Goal: Task Accomplishment & Management: Complete application form

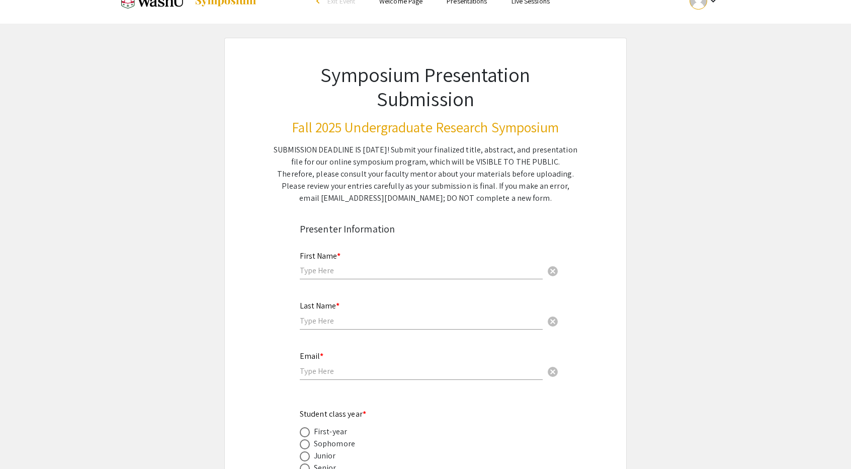
scroll to position [101, 0]
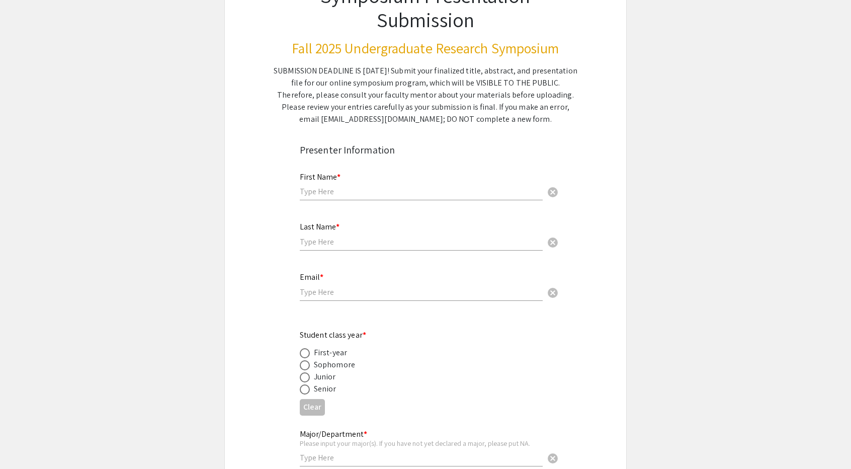
click at [378, 187] on input "text" at bounding box center [421, 191] width 243 height 11
type input "Zixiang"
click at [355, 235] on div "Last Name * cancel" at bounding box center [421, 231] width 243 height 38
type input "[PERSON_NAME]"
drag, startPoint x: 338, startPoint y: 280, endPoint x: 331, endPoint y: 293, distance: 14.9
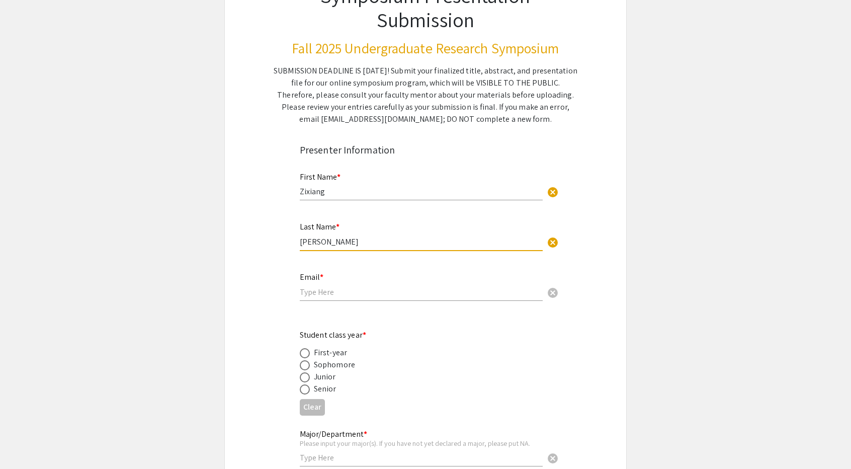
click at [338, 281] on div "Email * cancel" at bounding box center [421, 282] width 243 height 38
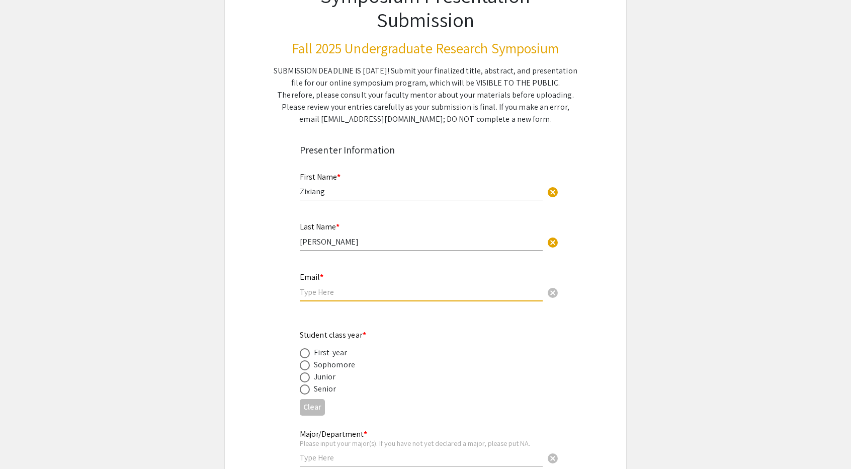
click at [332, 291] on input "email" at bounding box center [421, 292] width 243 height 11
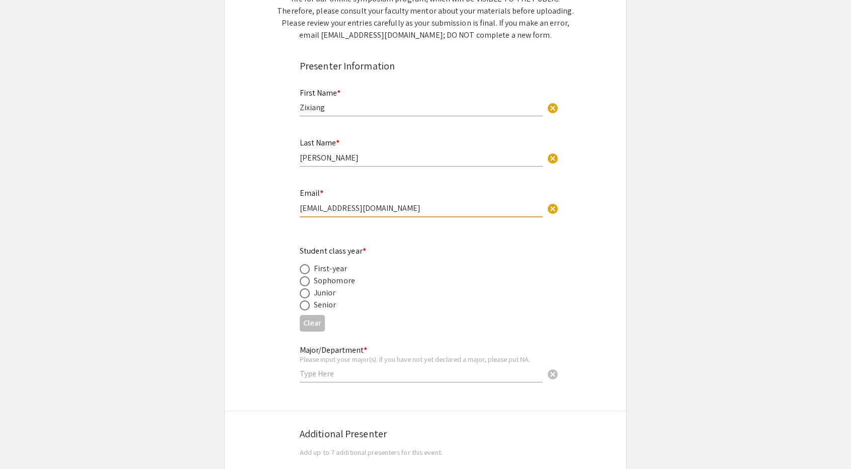
scroll to position [201, 0]
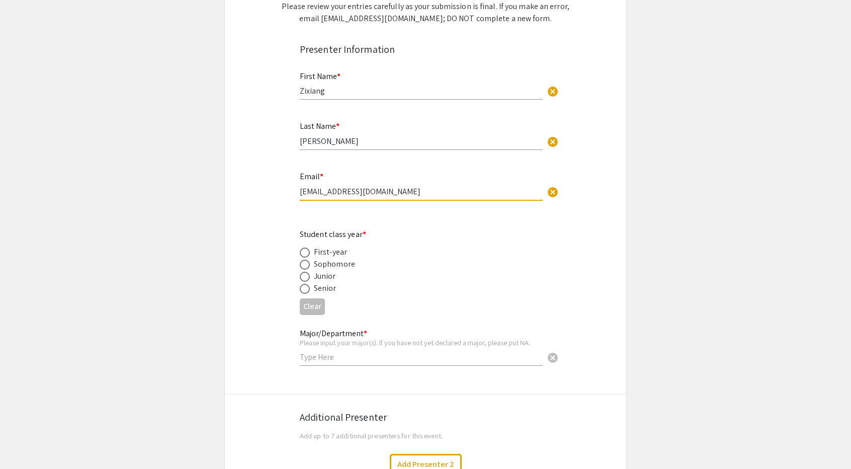
type input "[EMAIL_ADDRESS][DOMAIN_NAME]"
click at [311, 290] on label at bounding box center [307, 289] width 14 height 10
click at [310, 290] on input "radio" at bounding box center [305, 289] width 10 height 10
radio input "true"
click at [355, 353] on input "text" at bounding box center [421, 357] width 243 height 11
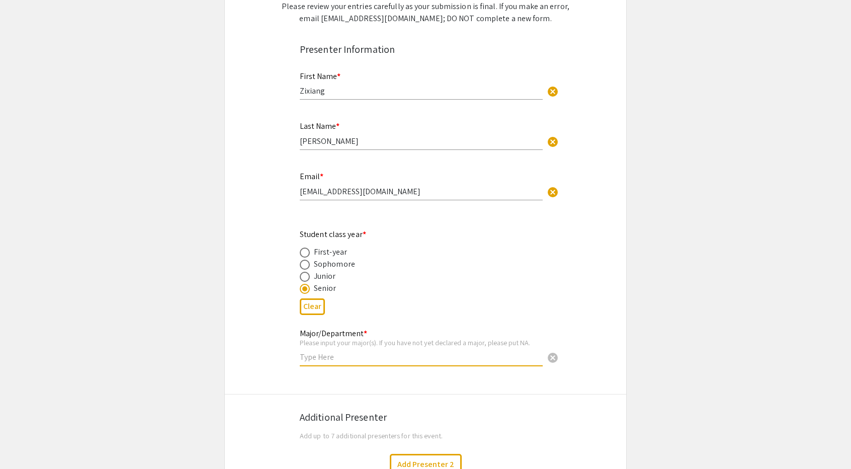
type input "Microbiology"
click at [493, 289] on div "Senior" at bounding box center [417, 288] width 235 height 12
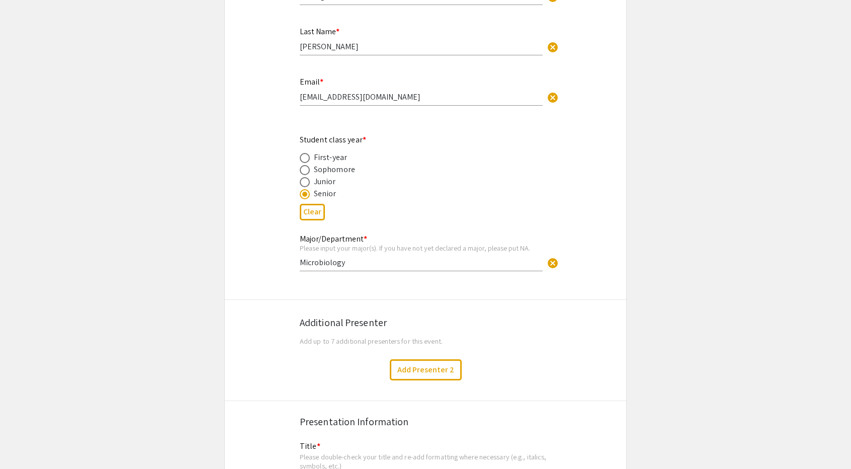
scroll to position [302, 0]
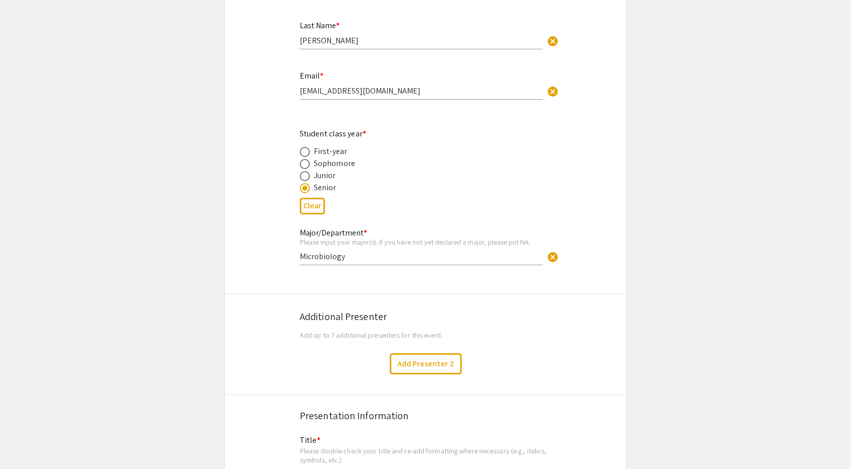
click at [496, 255] on input "Microbiology" at bounding box center [421, 256] width 243 height 11
click at [490, 286] on app-form-preview-presenter-fields "First Name * Zixiang cancel This field is required. Last Name * [PERSON_NAME] c…" at bounding box center [426, 123] width 252 height 325
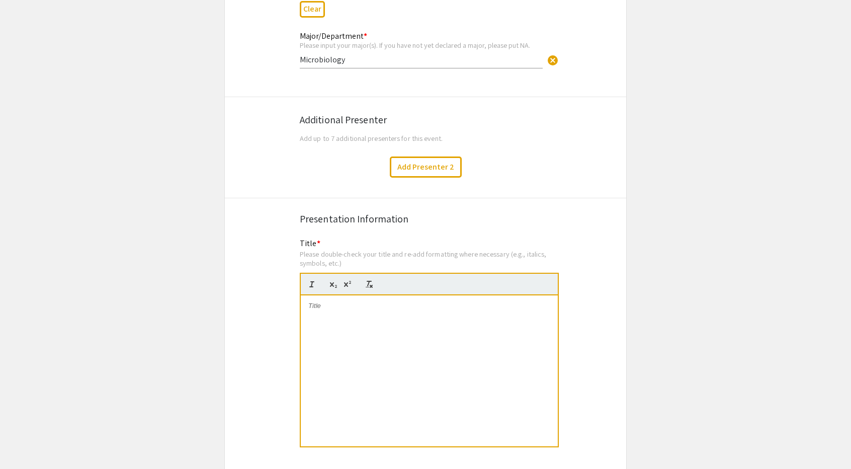
scroll to position [604, 0]
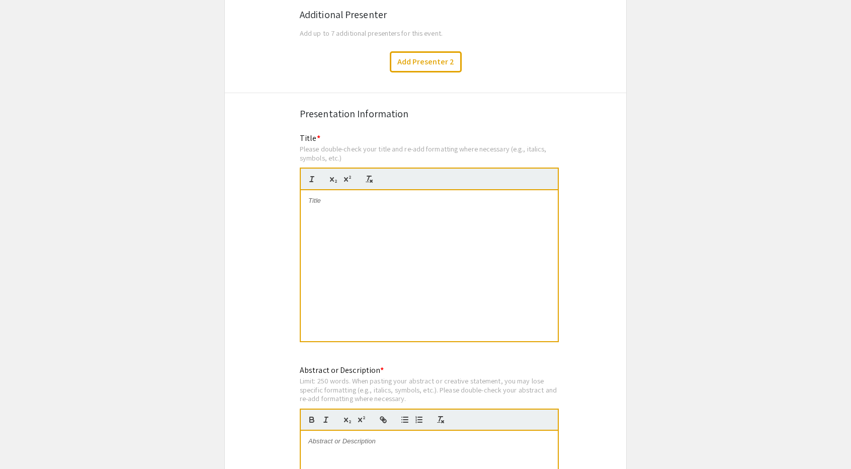
click at [468, 210] on div at bounding box center [429, 265] width 257 height 151
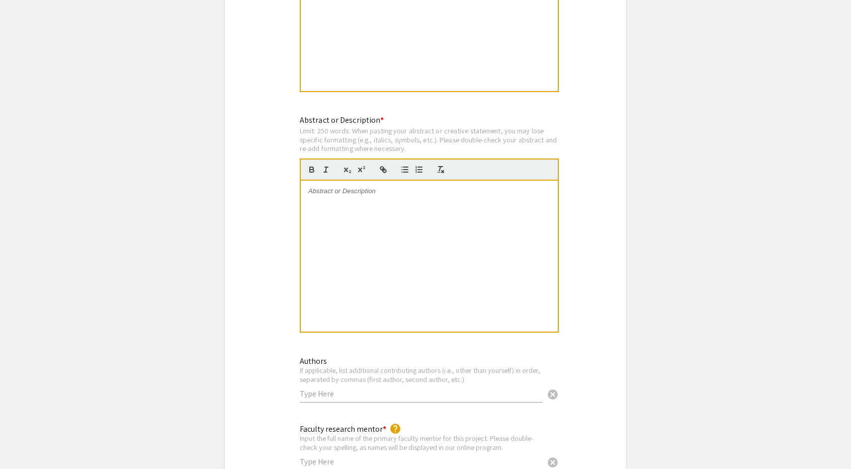
scroll to position [755, 0]
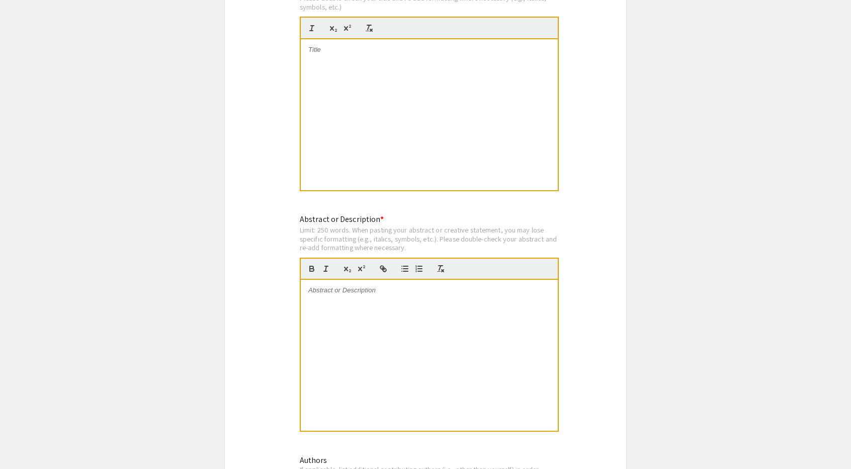
click at [420, 138] on div at bounding box center [429, 114] width 257 height 151
click at [383, 61] on div "Role of basal innate immune activation in [MEDICAL_DATA]-1 infection in CD4+ T-…" at bounding box center [429, 114] width 257 height 151
drag, startPoint x: 515, startPoint y: 56, endPoint x: 227, endPoint y: 47, distance: 287.5
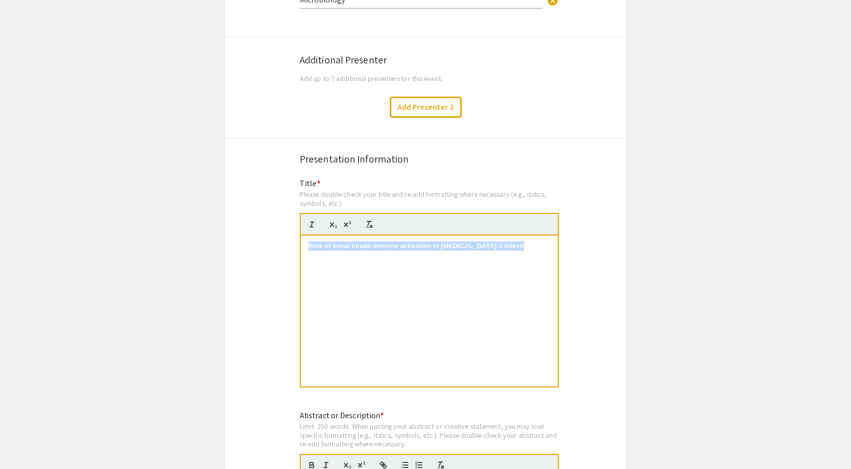
scroll to position [553, 0]
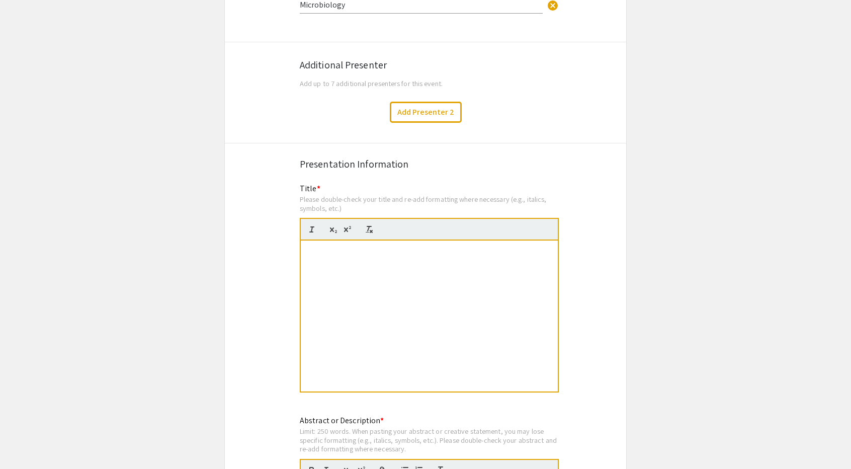
click at [451, 258] on div "T-cells" at bounding box center [429, 316] width 257 height 151
click at [332, 250] on span "Role of basal innate immune activation in [MEDICAL_DATA]-1 infection in CD4+ T-…" at bounding box center [427, 255] width 239 height 17
click at [329, 256] on p "T-cells Role of basal innate immune activation in [MEDICAL_DATA]-1 infection in…" at bounding box center [429, 256] width 242 height 19
drag, startPoint x: 591, startPoint y: 227, endPoint x: 593, endPoint y: 219, distance: 8.4
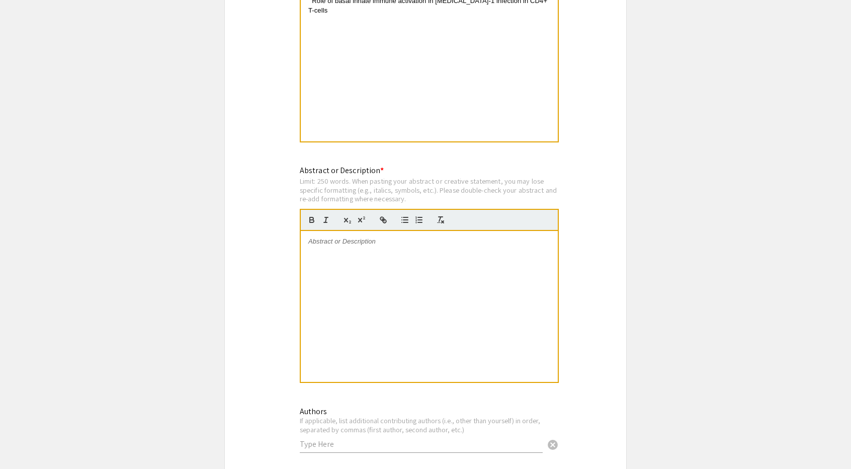
scroll to position [805, 0]
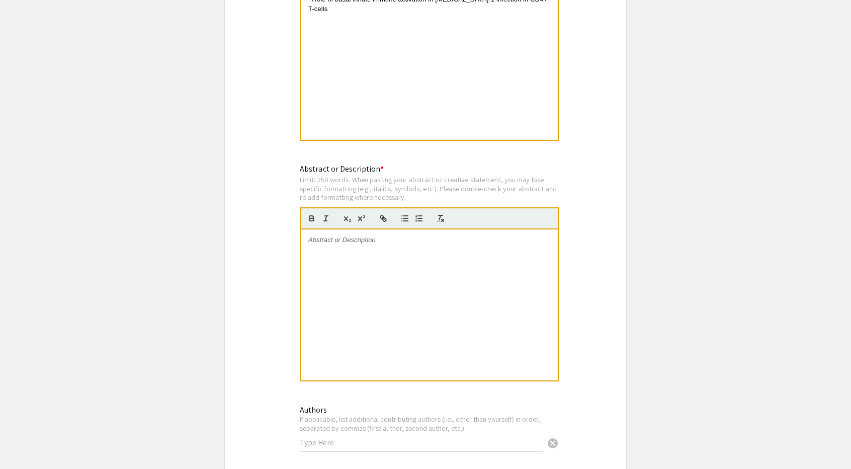
click at [471, 282] on div at bounding box center [429, 304] width 257 height 151
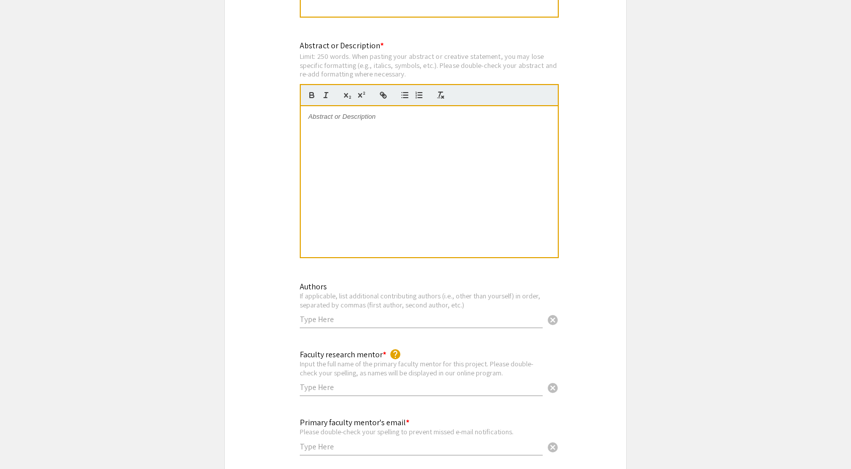
scroll to position [1006, 0]
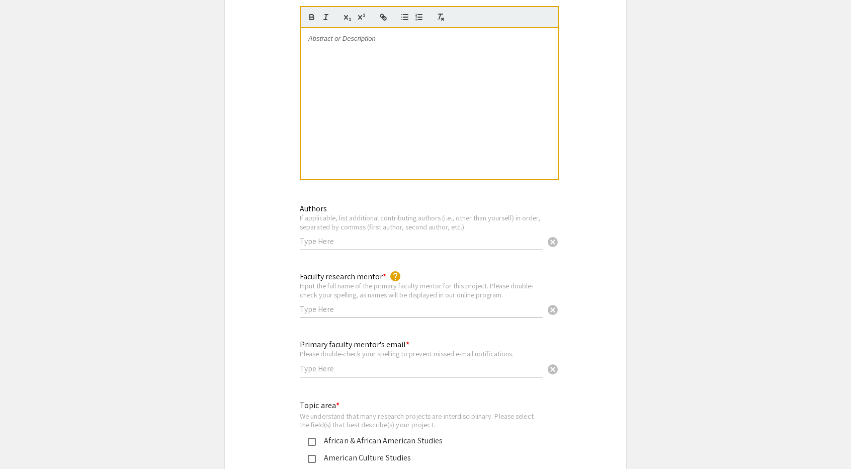
click at [375, 235] on div "Authors If applicable, list additional contributing authors (i.e., other than y…" at bounding box center [421, 222] width 243 height 56
paste input "[PERSON_NAME], [PERSON_NAME], [PERSON_NAME], [PERSON_NAME]"
click at [511, 239] on input "[PERSON_NAME], [PERSON_NAME], [PERSON_NAME], [PERSON_NAME]" at bounding box center [421, 241] width 243 height 11
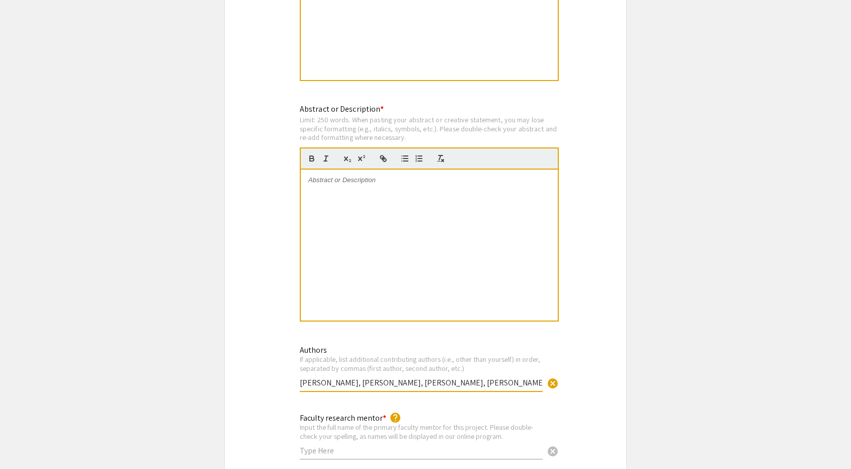
scroll to position [855, 0]
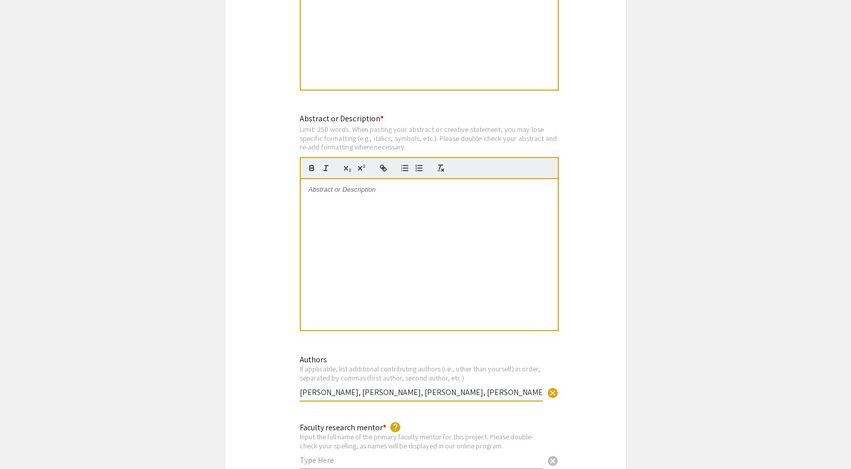
type input "[PERSON_NAME], [PERSON_NAME], [PERSON_NAME], [PERSON_NAME]"
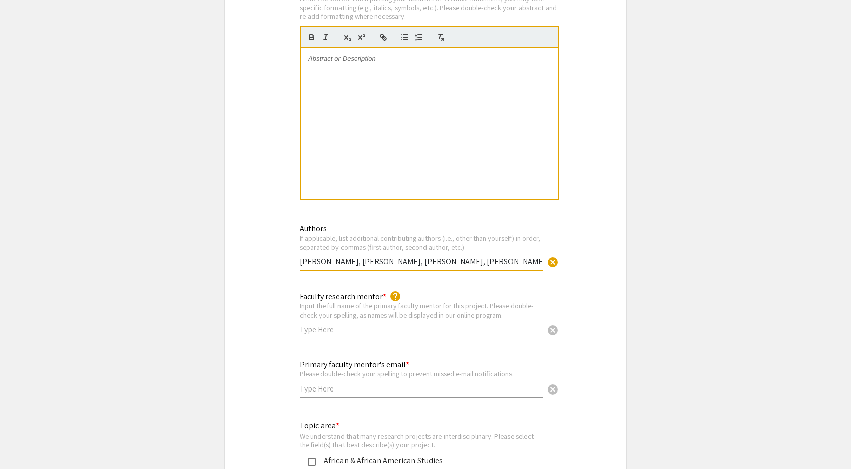
scroll to position [1057, 0]
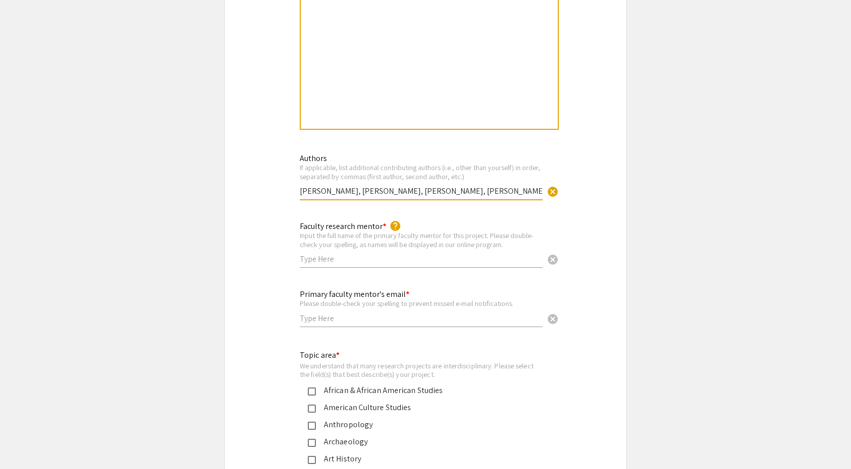
drag, startPoint x: 448, startPoint y: 194, endPoint x: 536, endPoint y: 192, distance: 88.6
click at [536, 192] on input "[PERSON_NAME], [PERSON_NAME], [PERSON_NAME], [PERSON_NAME]" at bounding box center [421, 191] width 243 height 11
click at [419, 258] on input "text" at bounding box center [421, 259] width 243 height 11
paste input "Sebla [PERSON_NAME]"
type input "Sebla [PERSON_NAME]"
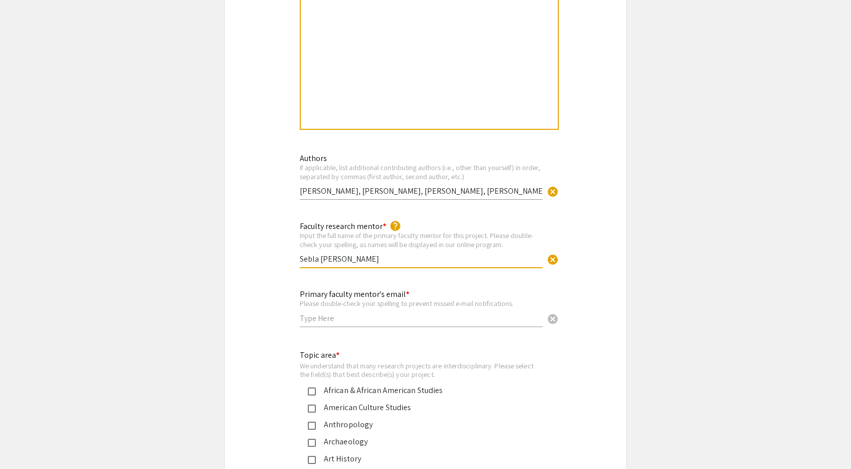
click at [367, 321] on input "text" at bounding box center [421, 318] width 243 height 11
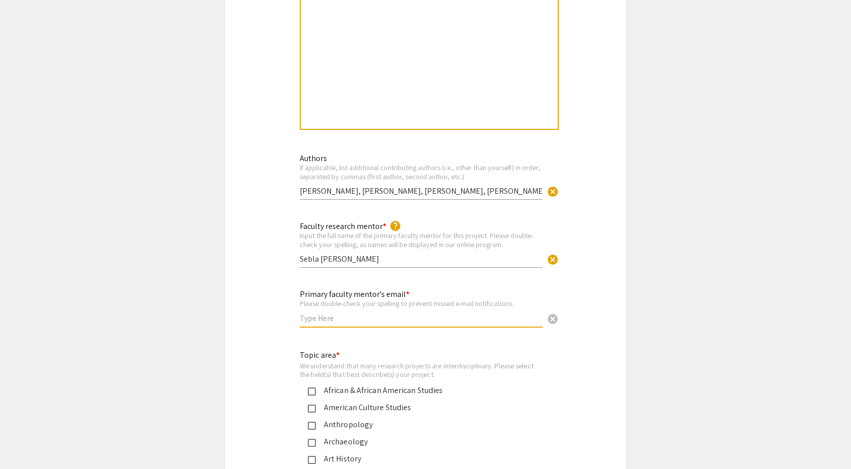
type input "[EMAIL_ADDRESS][DOMAIN_NAME]"
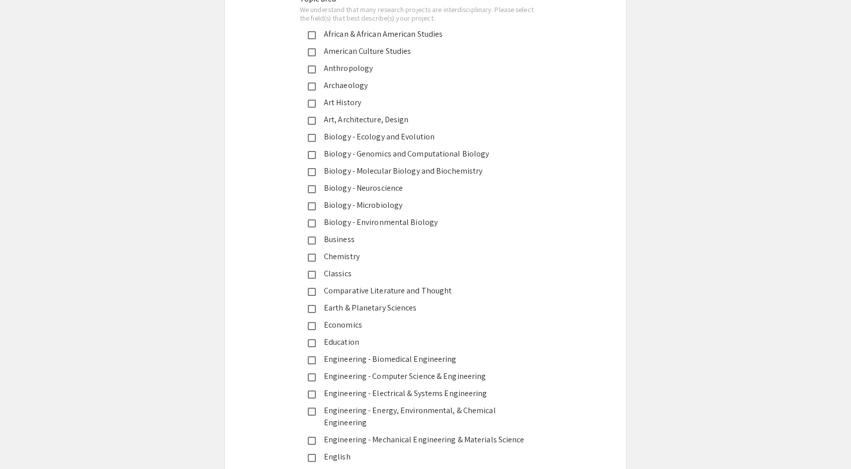
scroll to position [1409, 0]
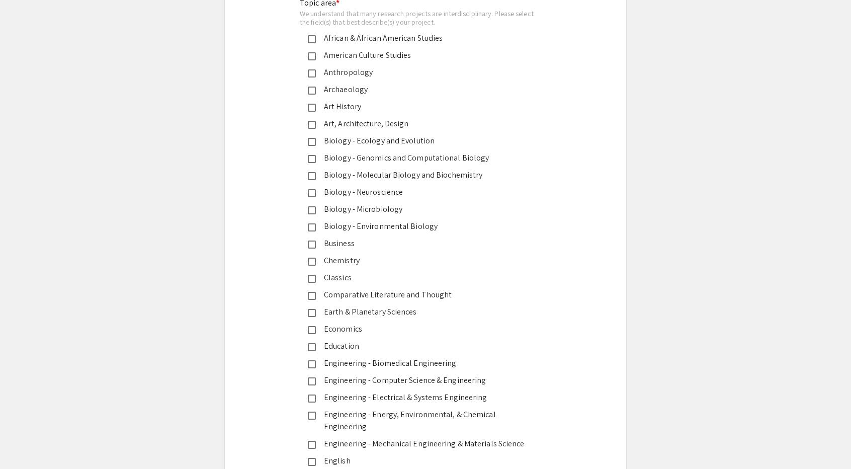
click at [406, 212] on div "Biology - Microbiology" at bounding box center [421, 209] width 211 height 12
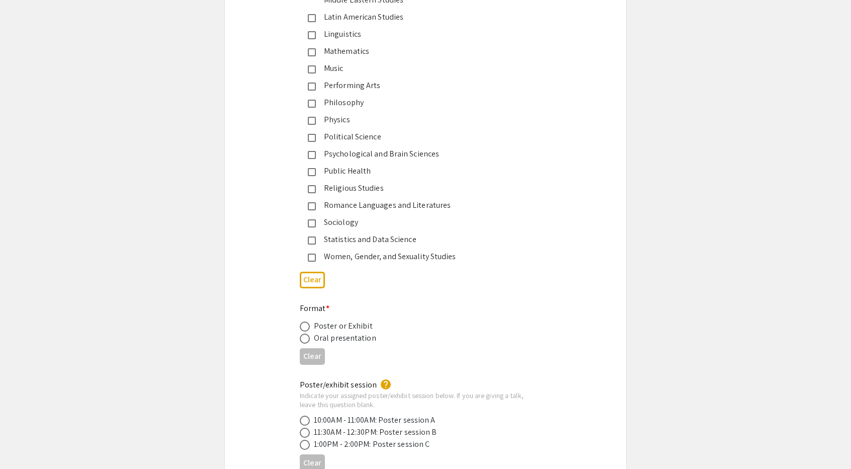
scroll to position [2013, 0]
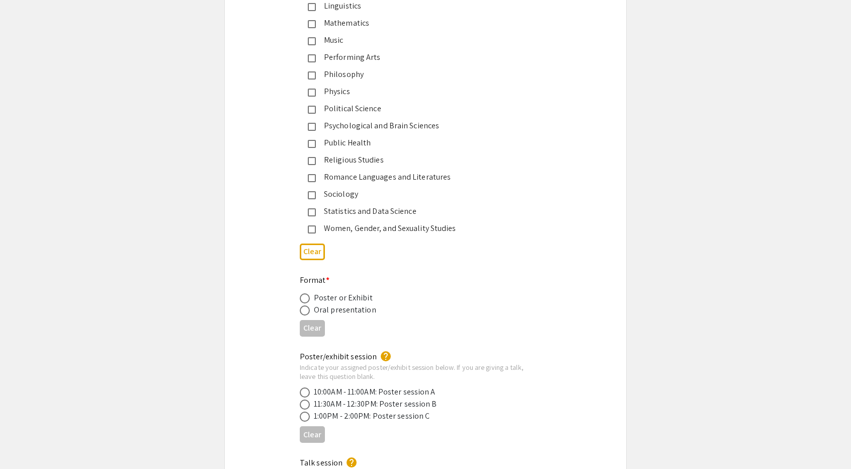
click at [357, 292] on div "Poster or Exhibit" at bounding box center [343, 298] width 59 height 12
click at [303, 293] on span at bounding box center [305, 298] width 10 height 10
click at [303, 293] on input "radio" at bounding box center [305, 298] width 10 height 10
radio input "true"
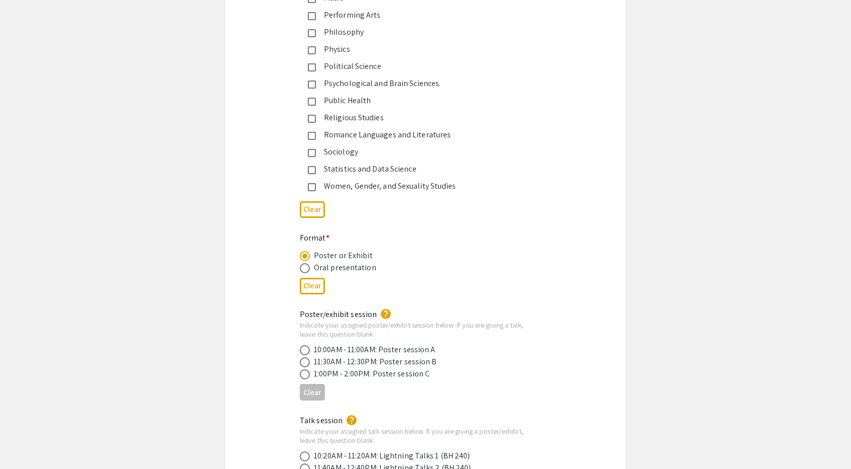
scroll to position [2164, 0]
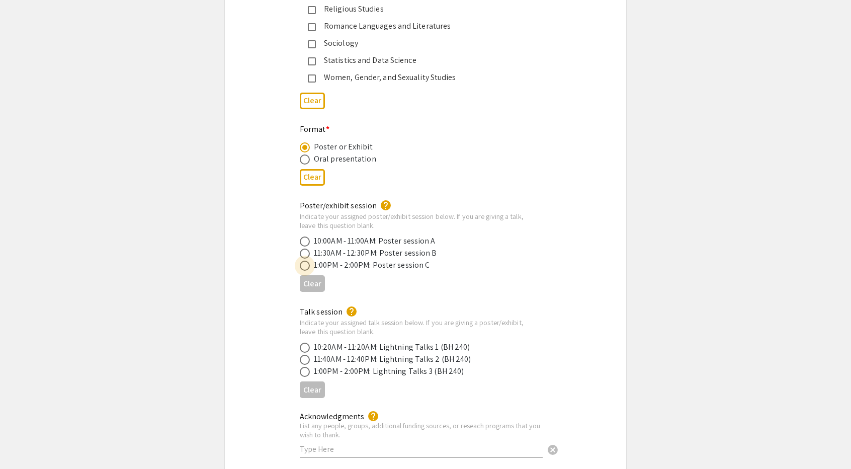
click at [306, 261] on span at bounding box center [305, 266] width 10 height 10
click at [306, 261] on input "radio" at bounding box center [305, 266] width 10 height 10
radio input "true"
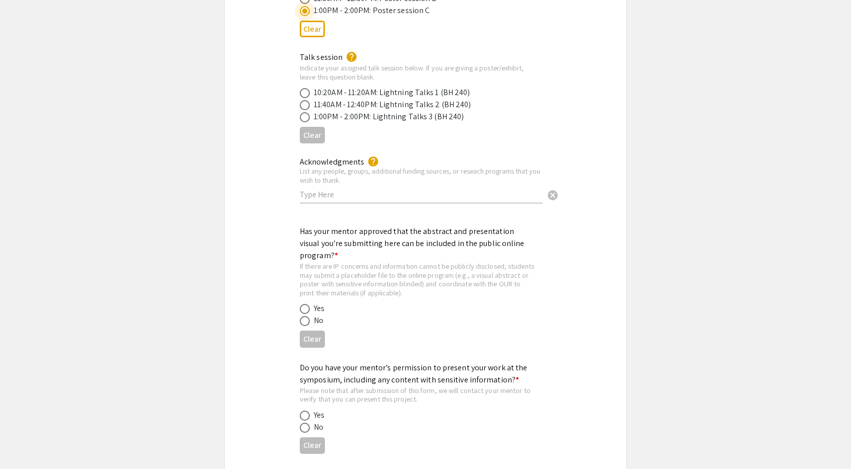
scroll to position [2415, 0]
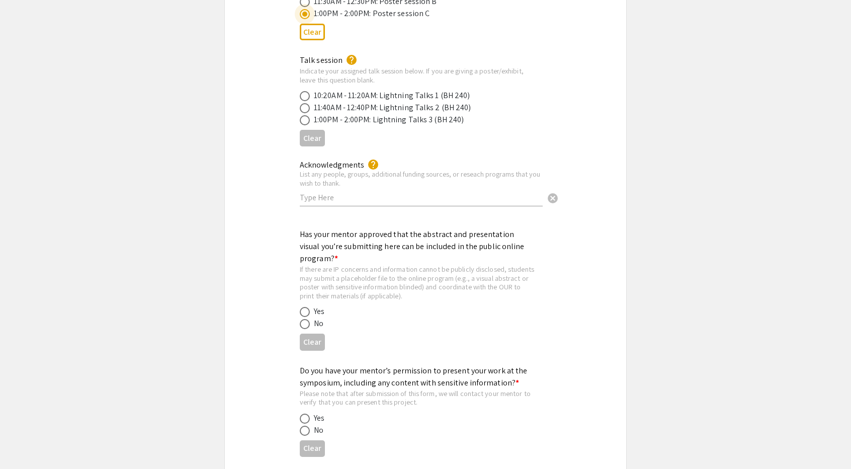
click at [399, 192] on input "text" at bounding box center [421, 197] width 243 height 11
paste input "This work has been supported by U54 AI170660-Center for [MEDICAL_DATA] RNA stud…"
drag, startPoint x: 499, startPoint y: 185, endPoint x: 619, endPoint y: 256, distance: 139.2
click at [294, 182] on div "Acknowledgments help List any people, groups, additional funding sources, or re…" at bounding box center [425, 188] width 267 height 60
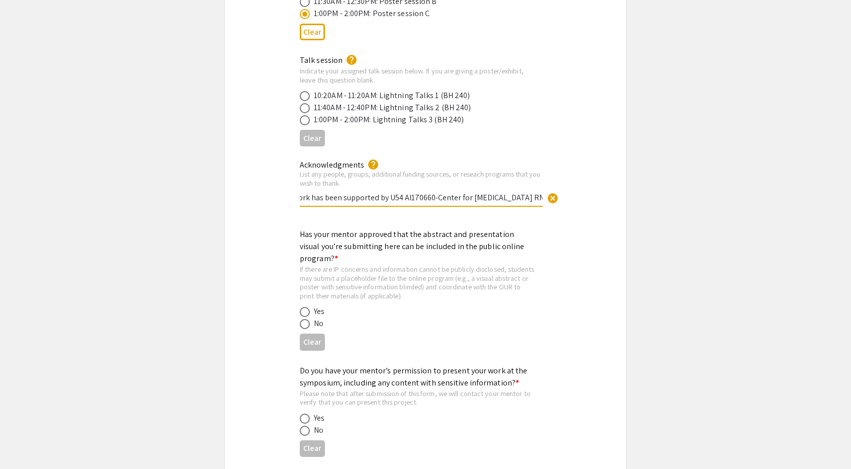
type input "This work has been supported by U54 AI170660-Center for [MEDICAL_DATA] RNA stud…"
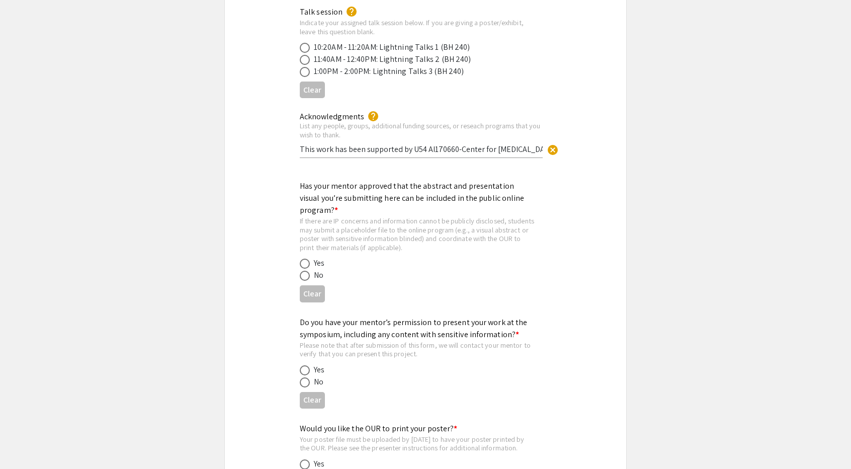
scroll to position [2466, 0]
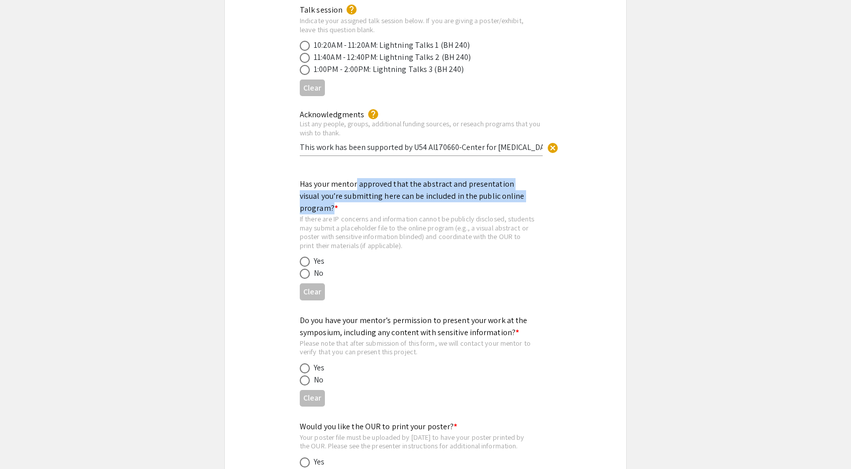
copy mat-label "approved that the abstract and presentation visual you’re submitting here can b…"
drag, startPoint x: 355, startPoint y: 170, endPoint x: 547, endPoint y: 190, distance: 193.2
click at [547, 190] on app-form-preview-multi-select-field "Has your mentor approved that the abstract and presentation visual you’re submi…" at bounding box center [426, 241] width 252 height 126
click at [304, 257] on span at bounding box center [305, 262] width 10 height 10
click at [304, 257] on input "radio" at bounding box center [305, 262] width 10 height 10
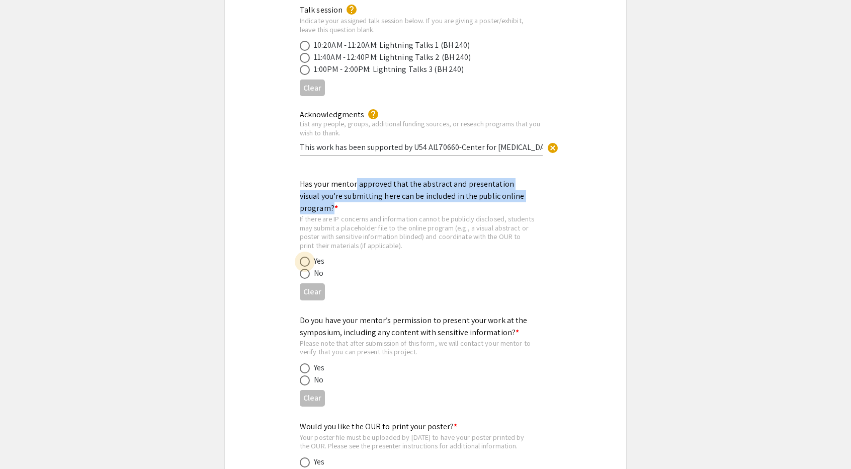
radio input "true"
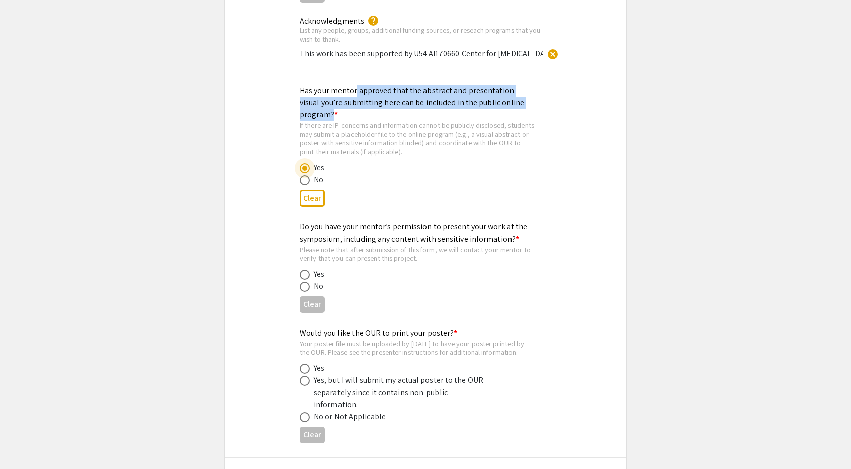
scroll to position [2566, 0]
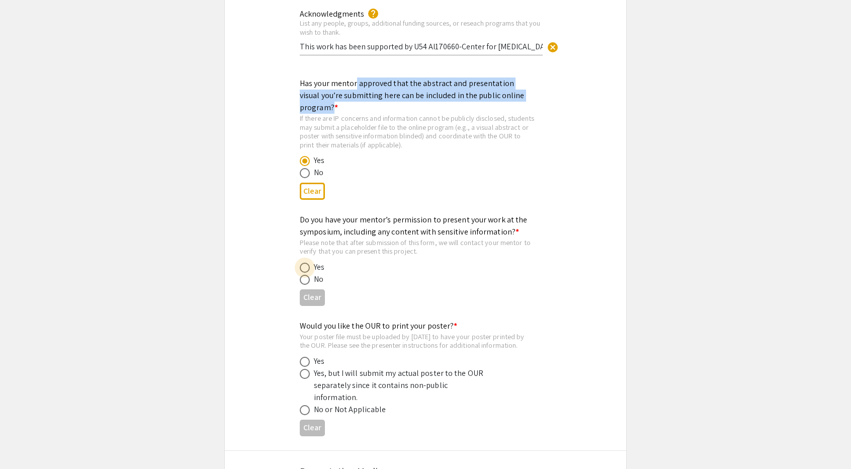
click at [303, 263] on span at bounding box center [305, 268] width 10 height 10
click at [303, 263] on input "radio" at bounding box center [305, 268] width 10 height 10
radio input "true"
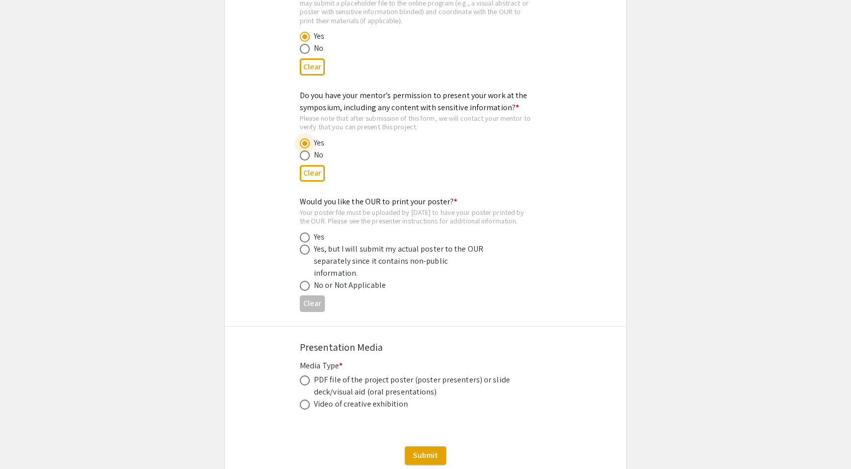
scroll to position [2717, 0]
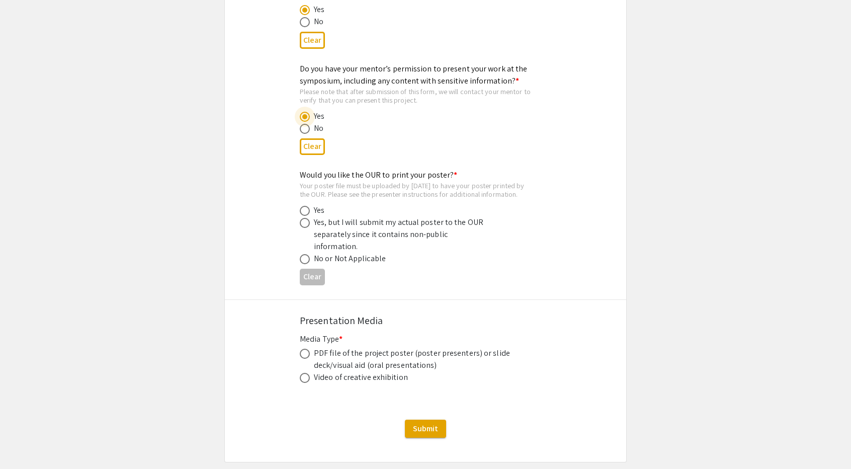
click at [306, 254] on span at bounding box center [305, 259] width 10 height 10
click at [306, 254] on input "radio" at bounding box center [305, 259] width 10 height 10
radio input "true"
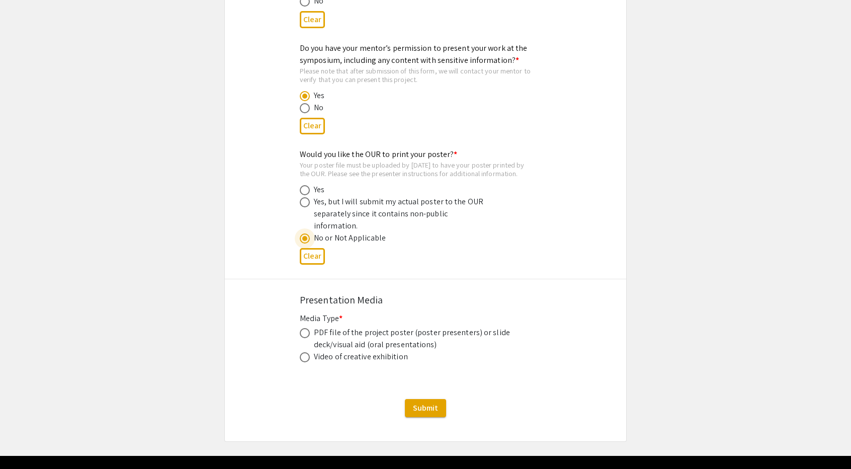
scroll to position [2740, 0]
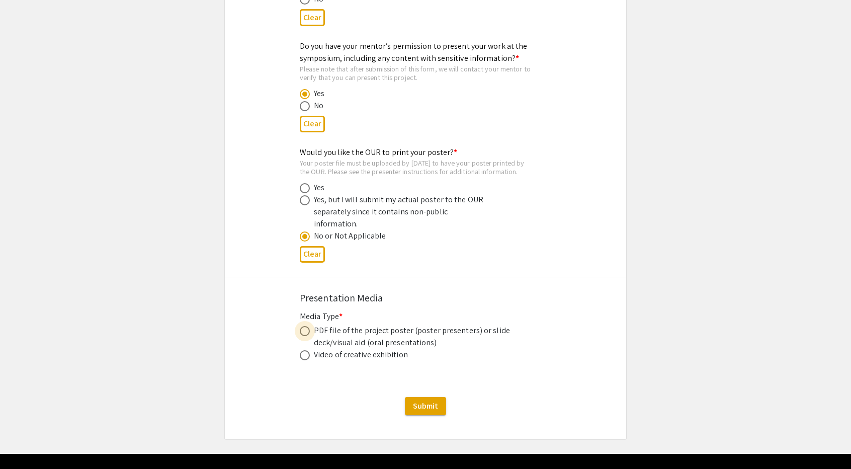
click at [303, 326] on span at bounding box center [305, 331] width 10 height 10
click at [303, 326] on input "radio" at bounding box center [305, 331] width 10 height 10
radio input "true"
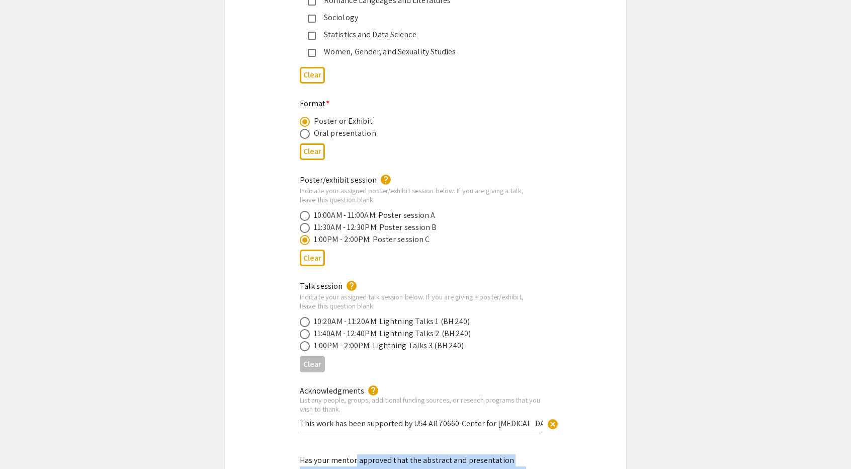
scroll to position [2186, 0]
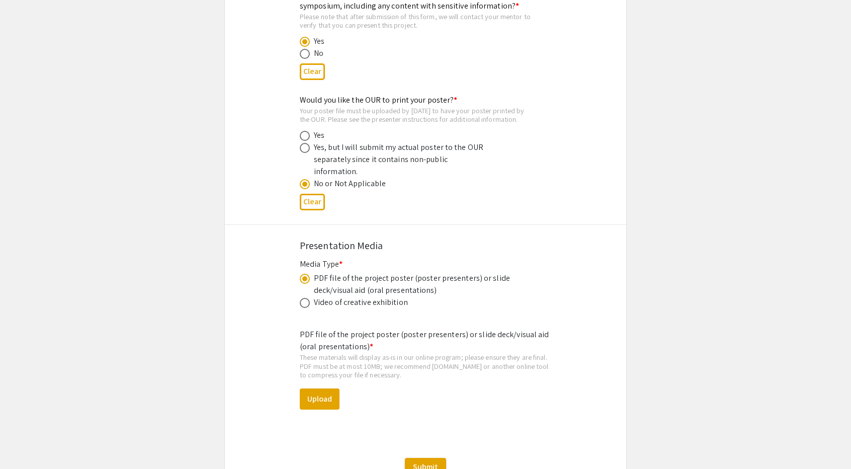
scroll to position [2853, 0]
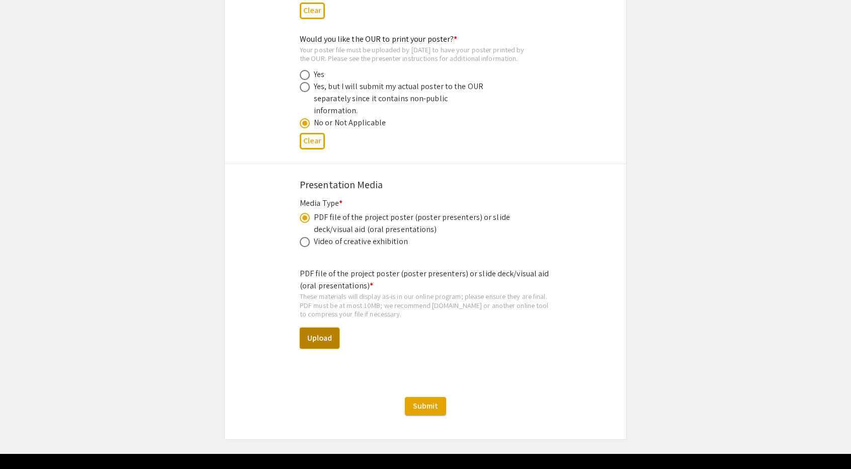
click at [305, 328] on button "Upload" at bounding box center [320, 338] width 40 height 21
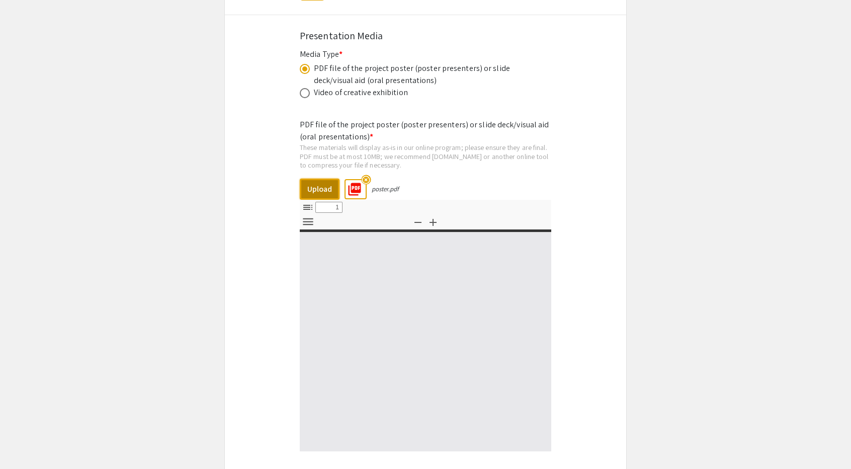
select select "custom"
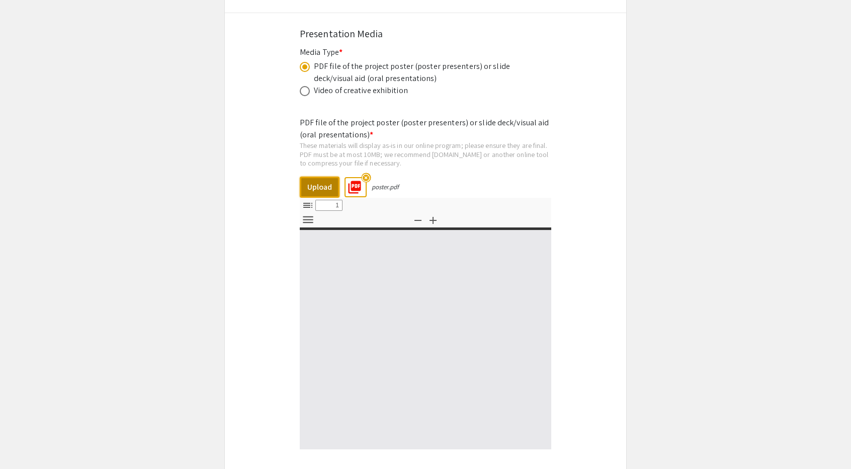
type input "0"
select select "custom"
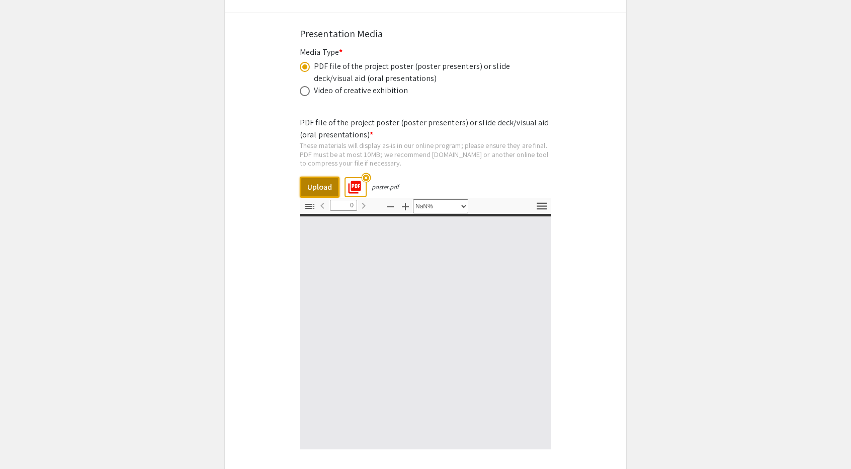
type input "1"
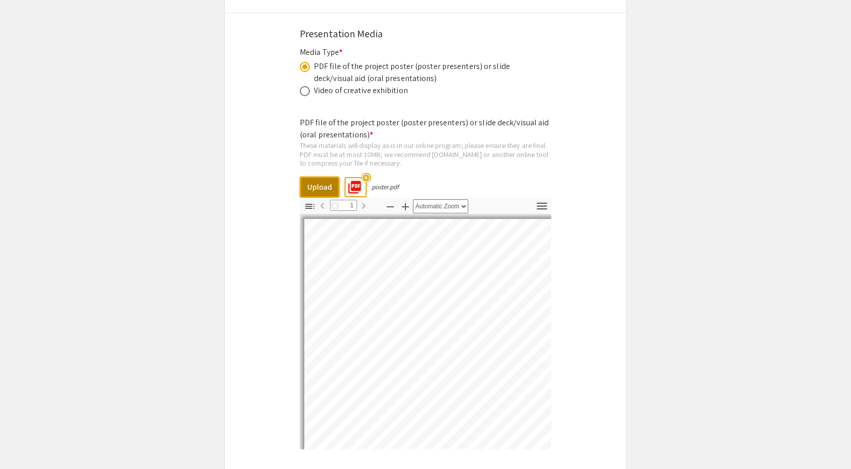
select select "auto"
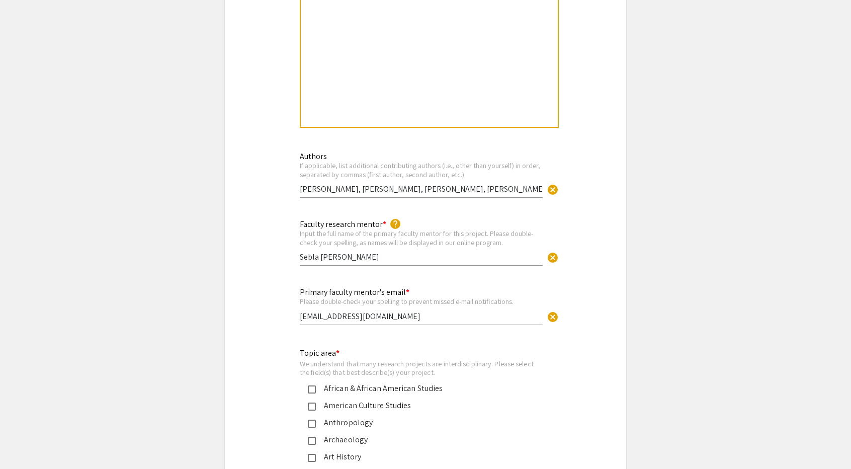
scroll to position [840, 0]
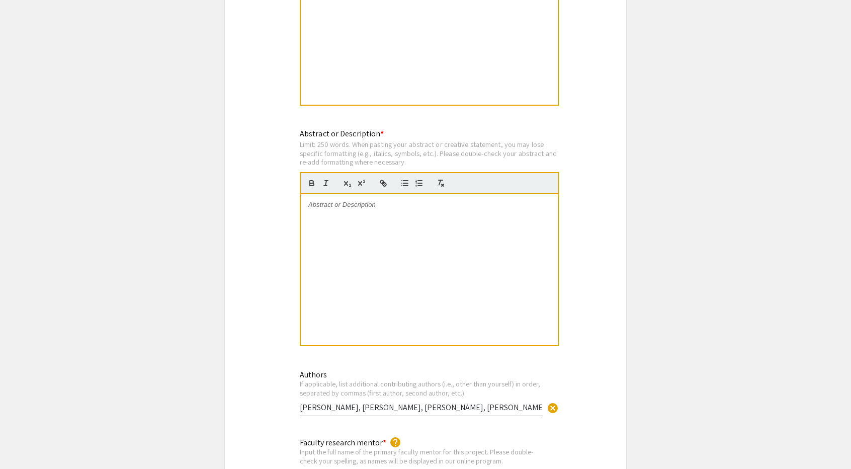
click at [490, 258] on div at bounding box center [429, 269] width 257 height 151
click at [454, 206] on p at bounding box center [429, 204] width 242 height 9
click at [444, 212] on div at bounding box center [429, 269] width 257 height 151
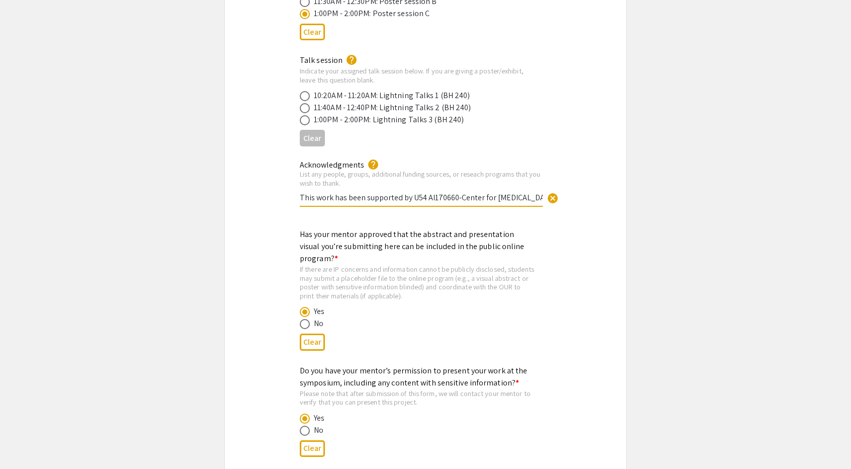
scroll to position [0, 24]
drag, startPoint x: 355, startPoint y: 181, endPoint x: 681, endPoint y: 158, distance: 326.8
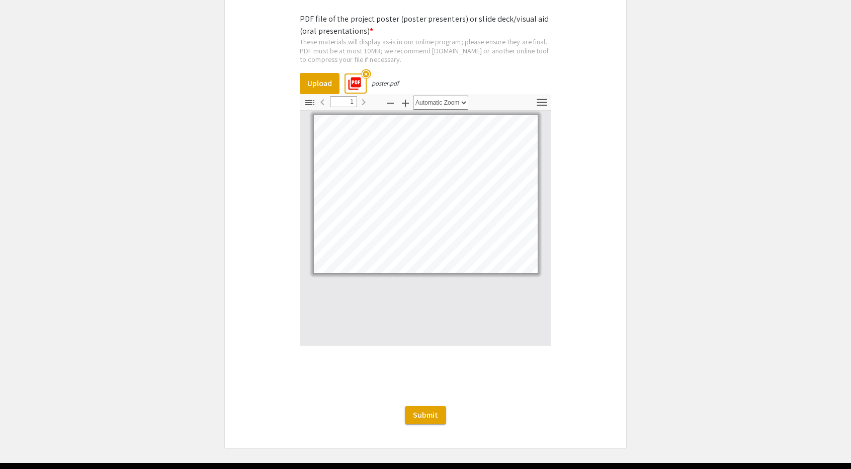
scroll to position [3117, 0]
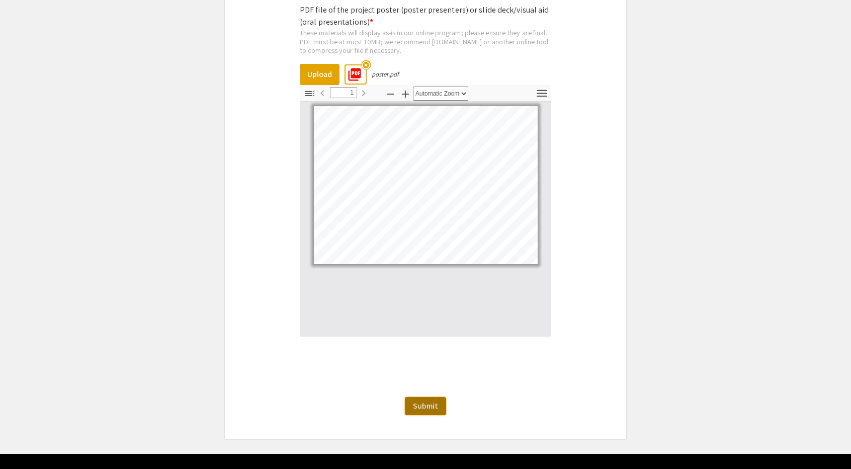
click at [434, 401] on span "Submit" at bounding box center [425, 406] width 25 height 11
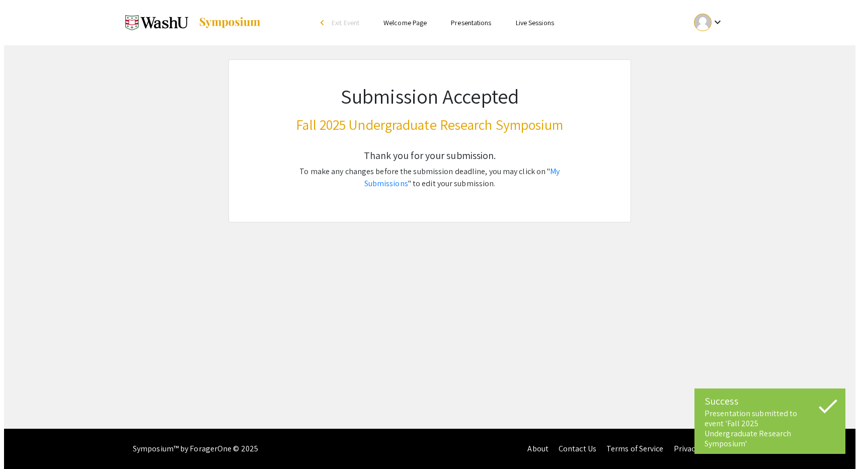
scroll to position [0, 0]
